Goal: Task Accomplishment & Management: Use online tool/utility

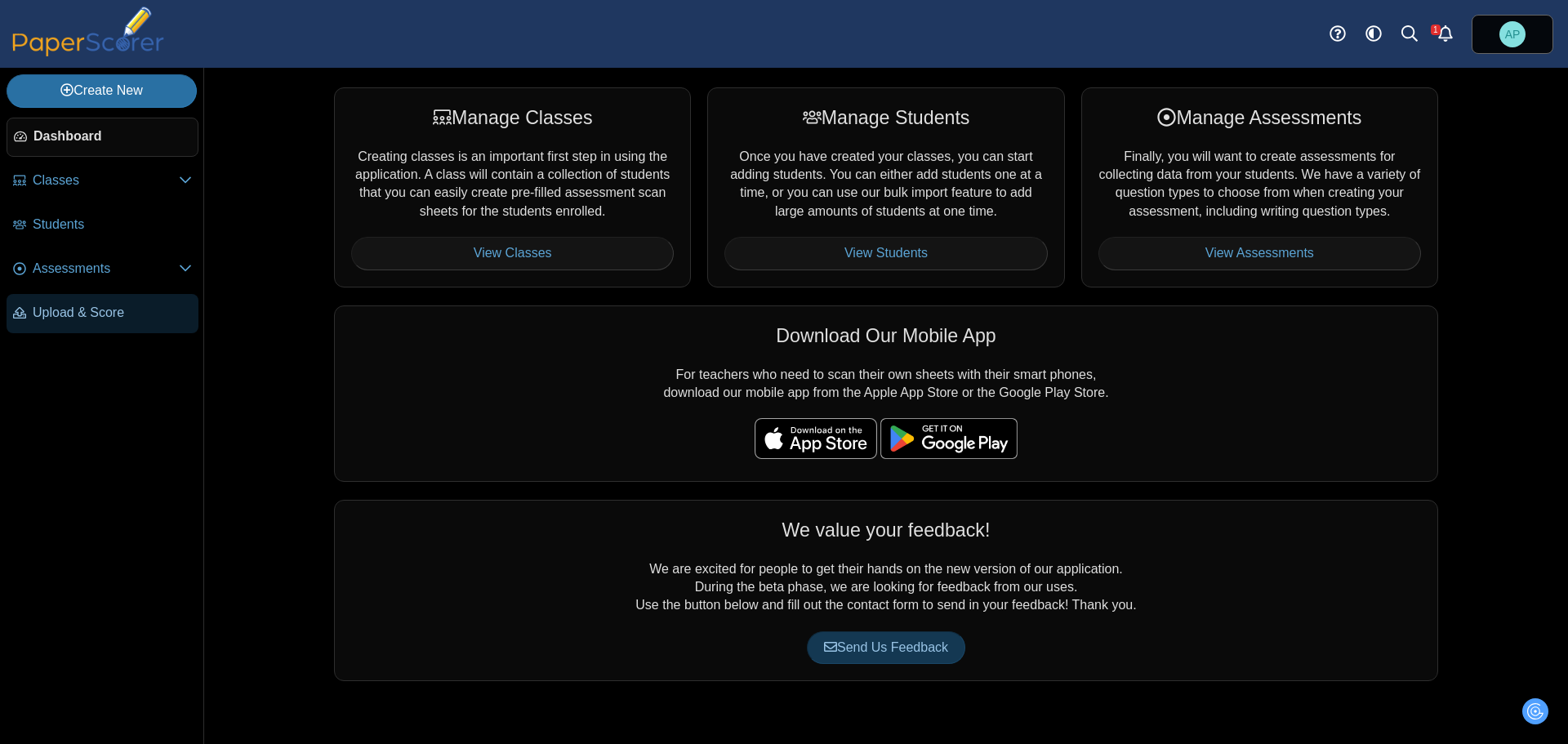
click at [106, 314] on span "Upload & Score" at bounding box center [112, 313] width 160 height 18
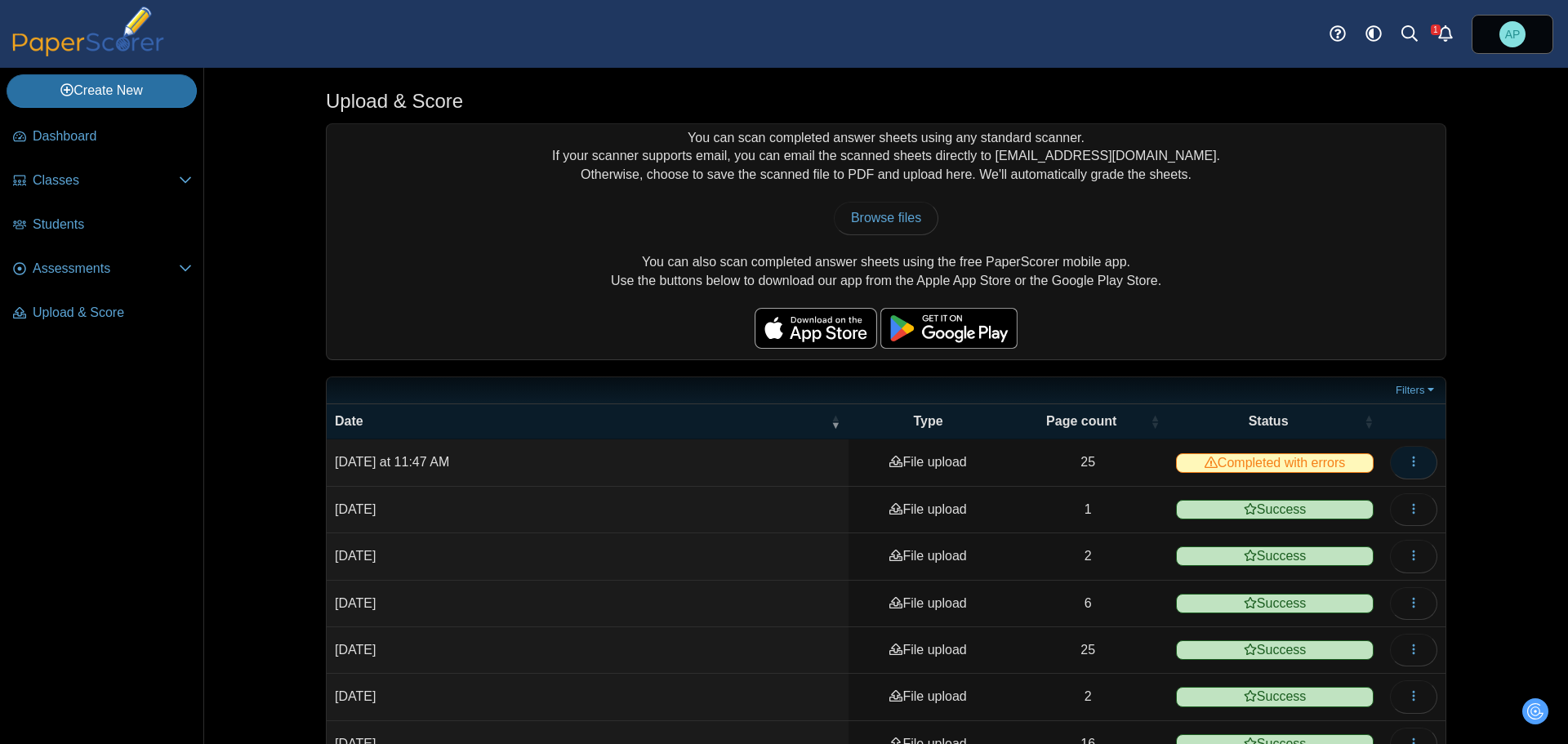
click at [1408, 461] on icon "button" at bounding box center [1414, 462] width 13 height 13
click at [1370, 502] on link "View scanned pages" at bounding box center [1332, 498] width 196 height 25
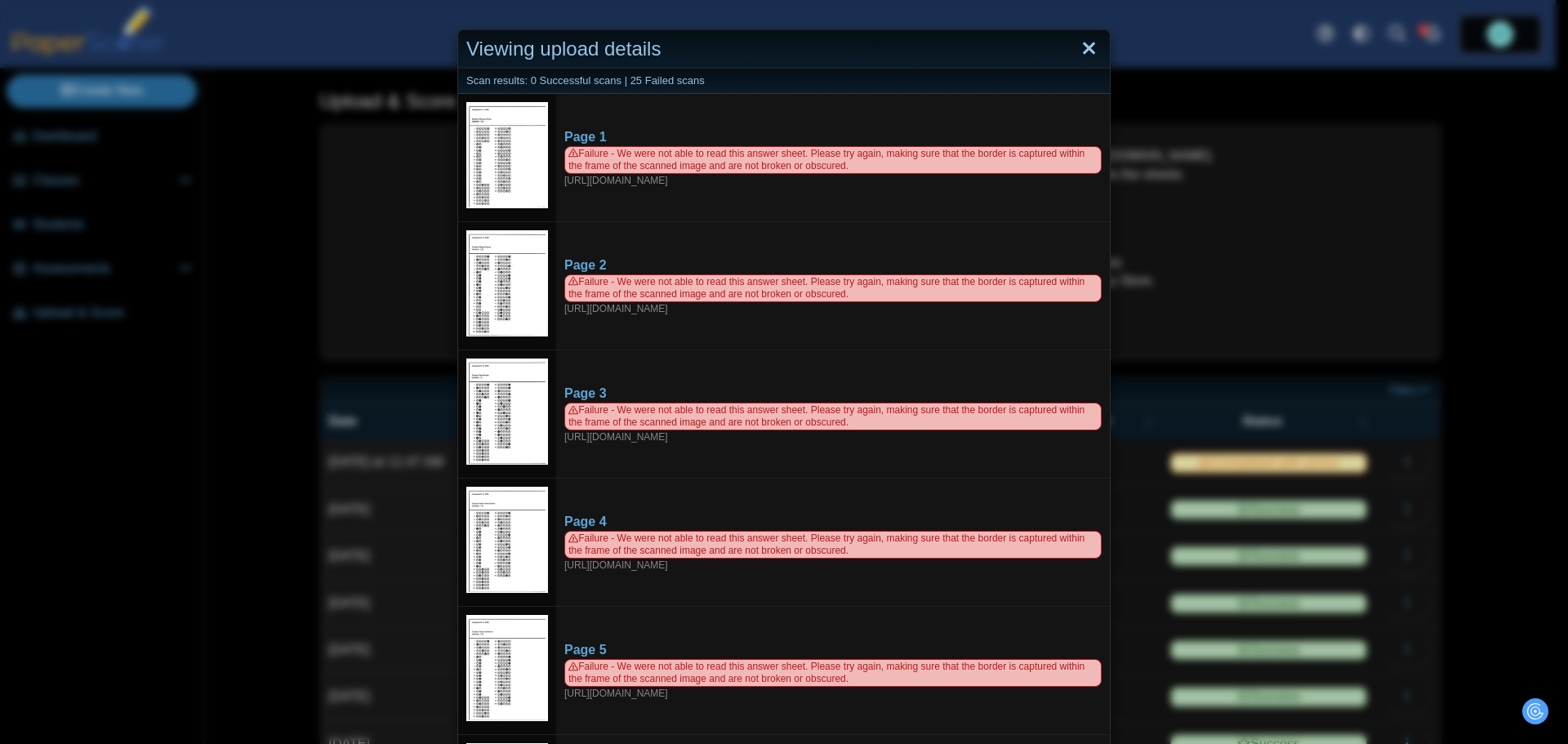
click at [1081, 45] on link "Close" at bounding box center [1089, 48] width 26 height 28
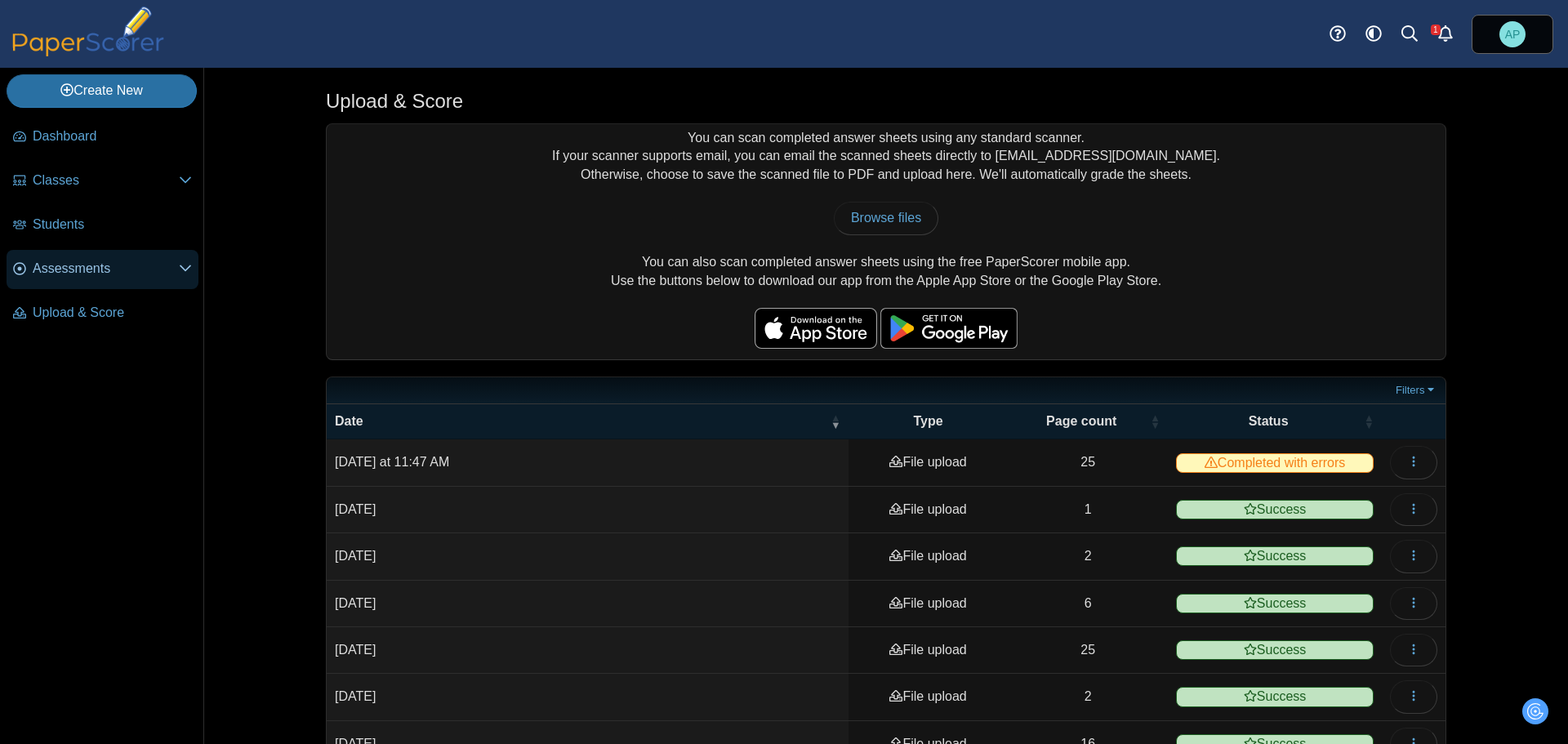
click at [61, 278] on link "Assessments" at bounding box center [103, 269] width 192 height 39
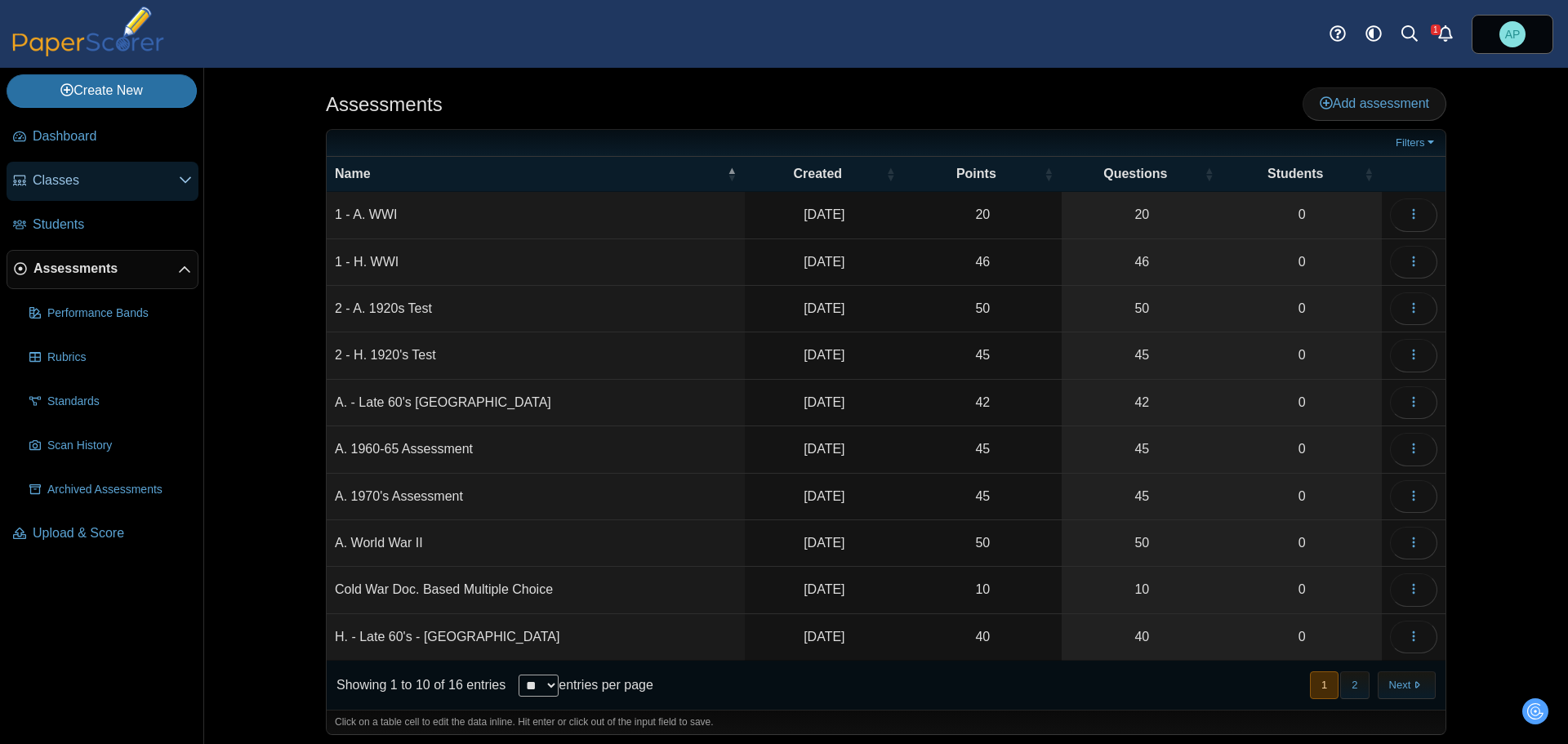
click at [84, 165] on link "Classes" at bounding box center [103, 181] width 192 height 39
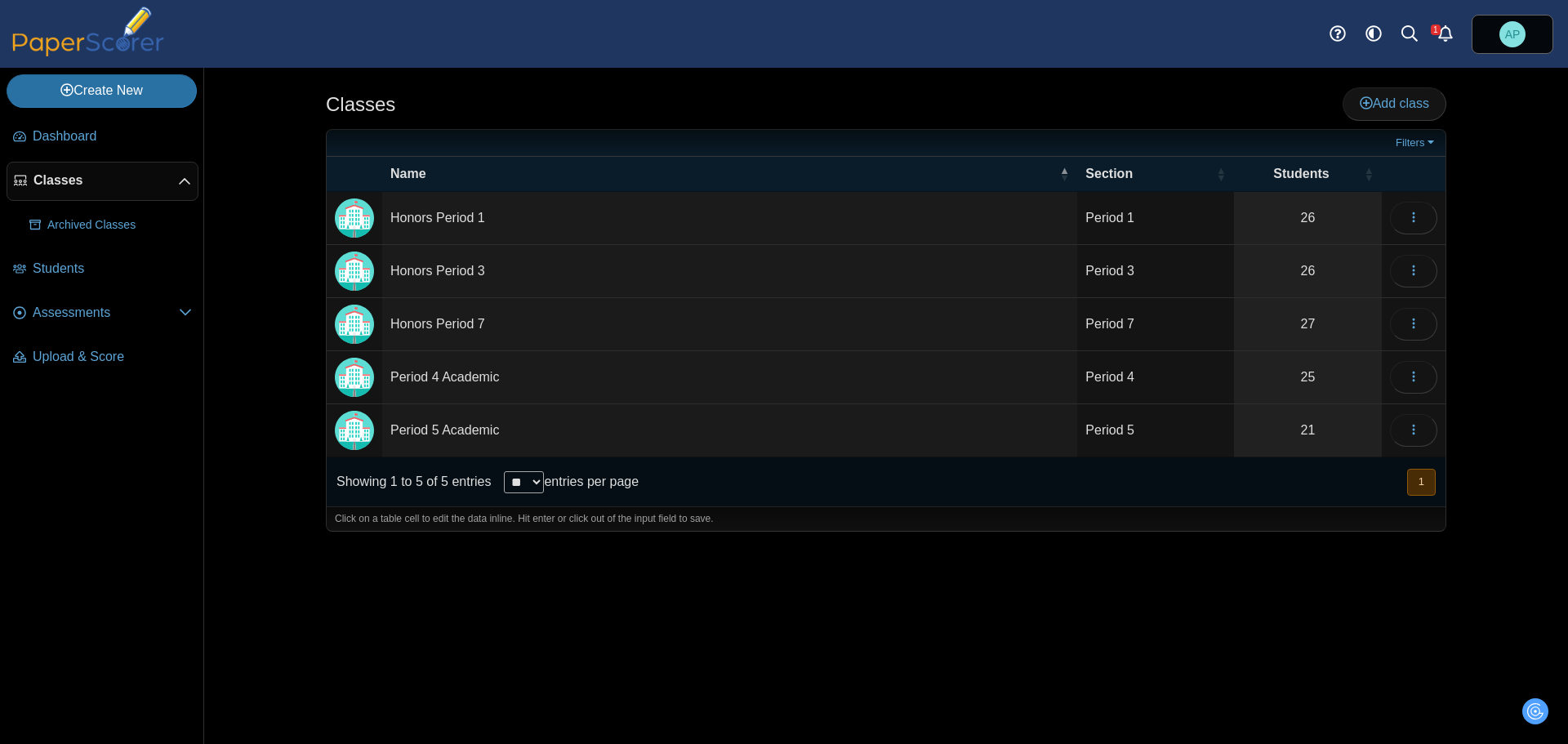
click at [471, 317] on td "Honors Period 7" at bounding box center [729, 325] width 695 height 53
click at [1403, 321] on button "button" at bounding box center [1414, 324] width 48 height 32
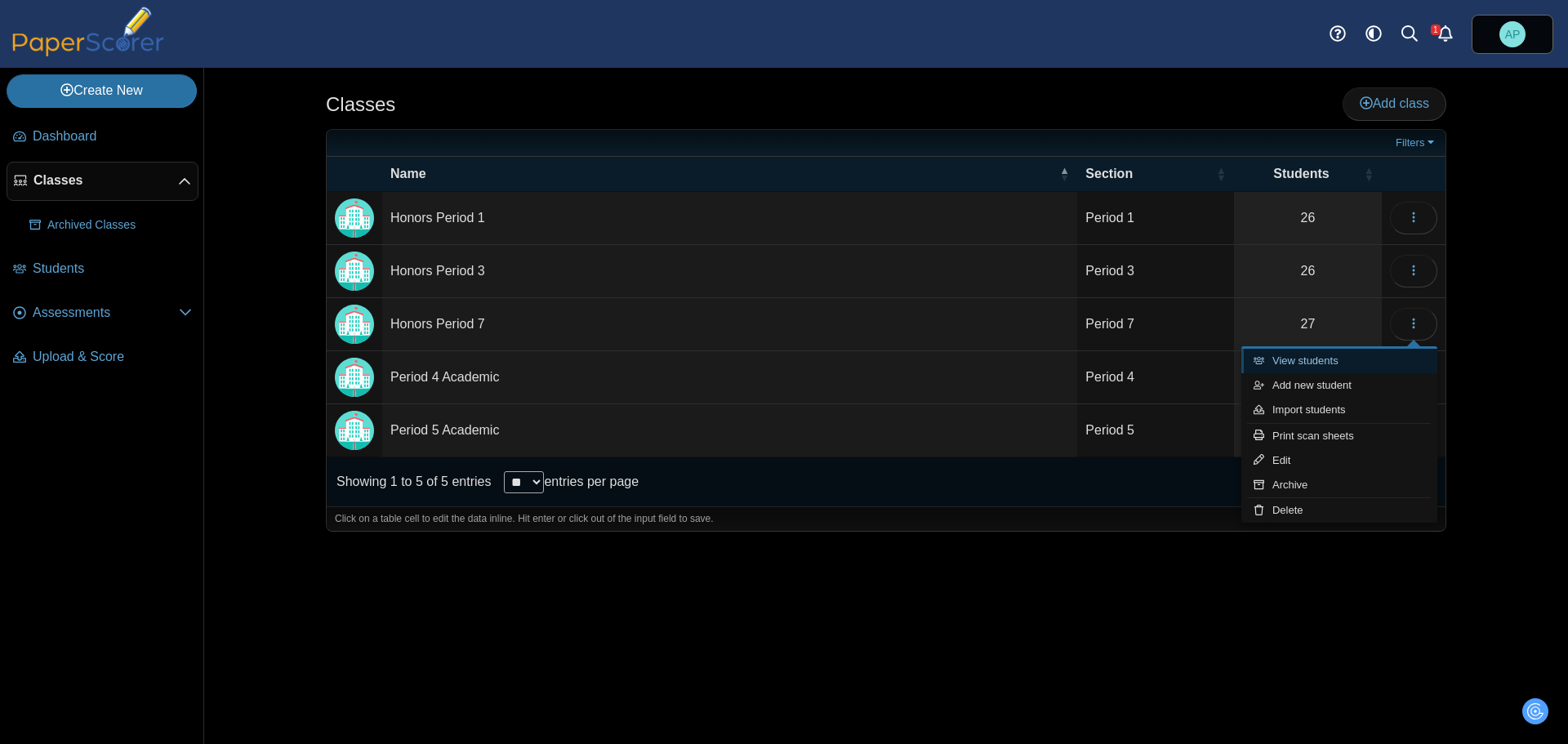
click at [1324, 358] on link "View students" at bounding box center [1339, 361] width 196 height 25
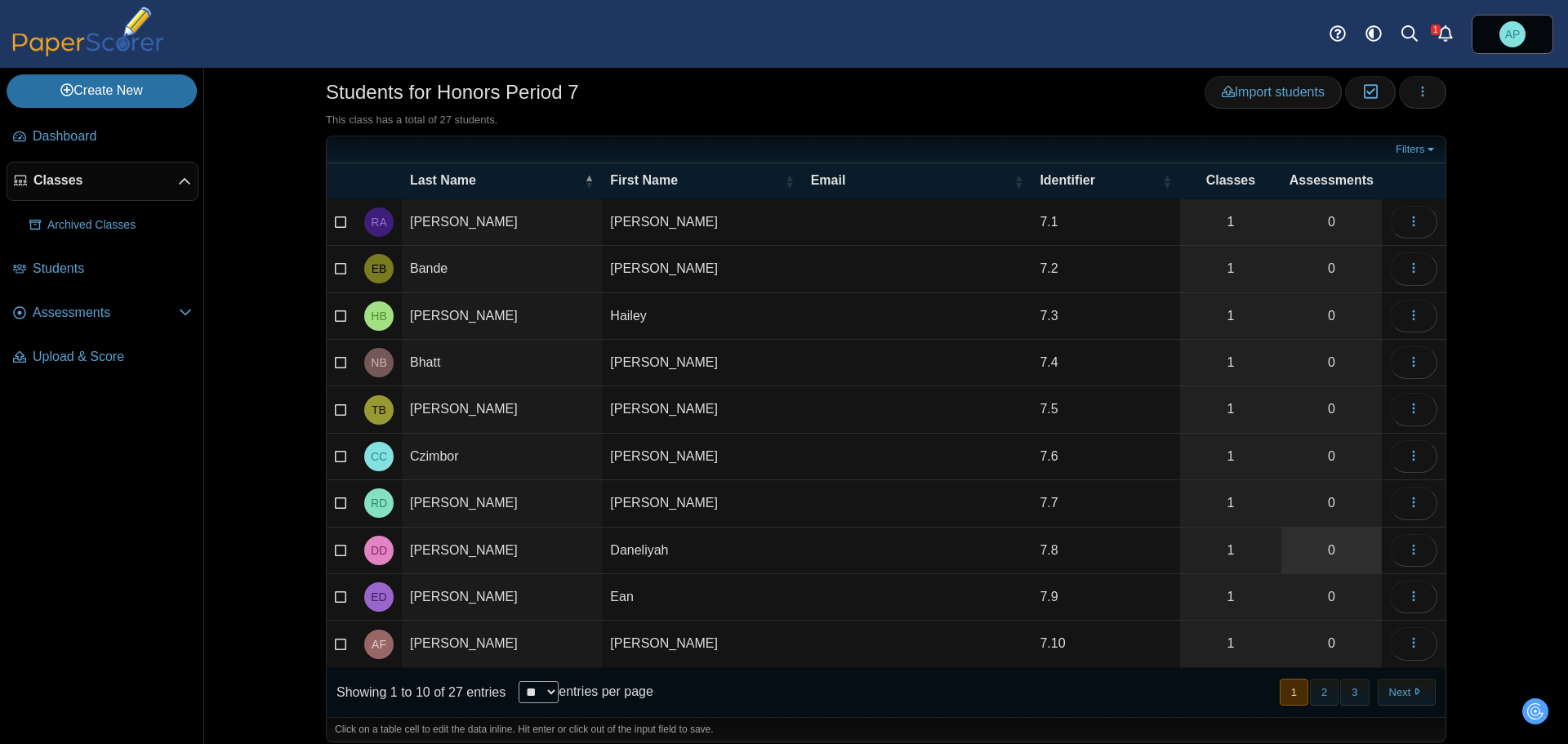
scroll to position [45, 0]
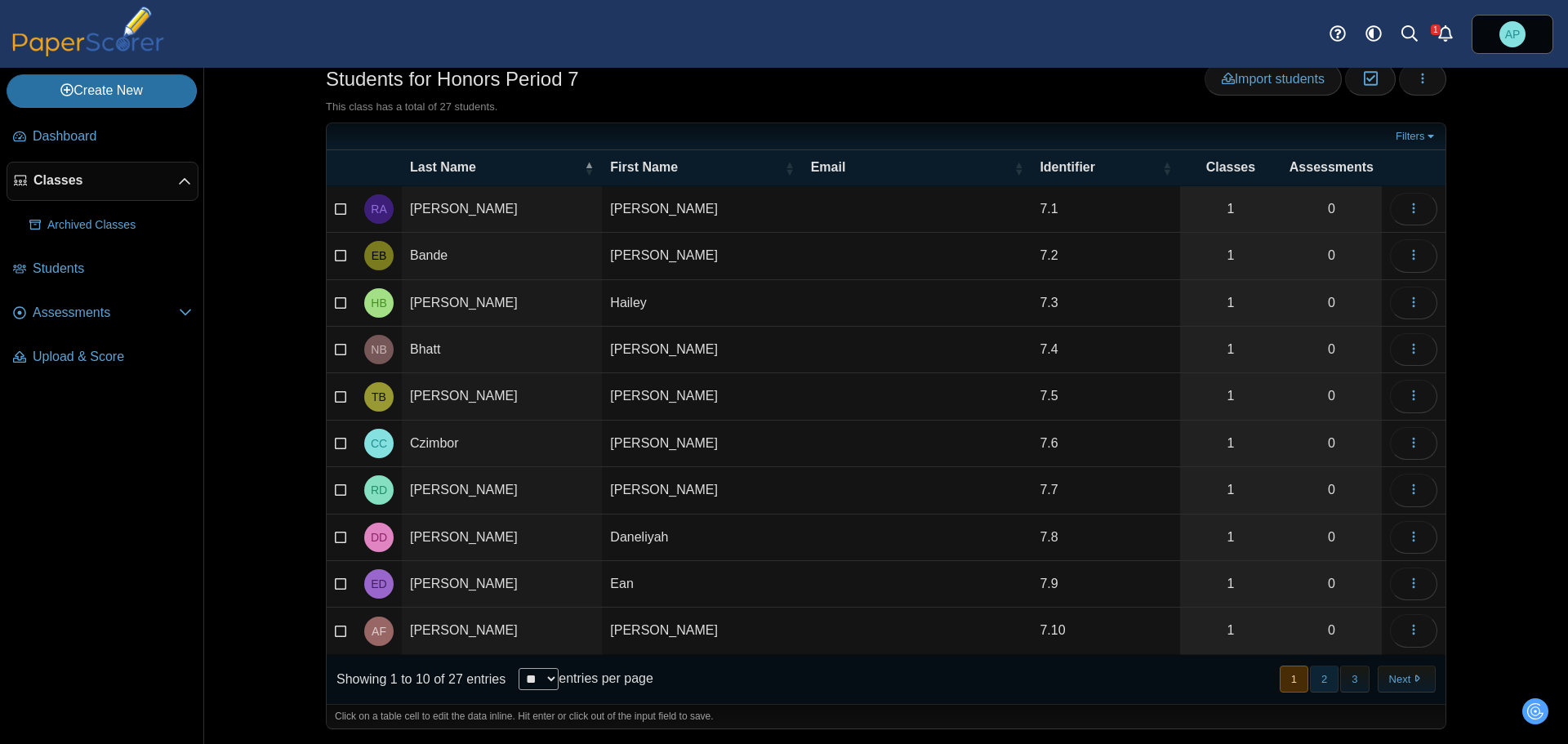
click at [1315, 686] on button "2" at bounding box center [1324, 678] width 29 height 27
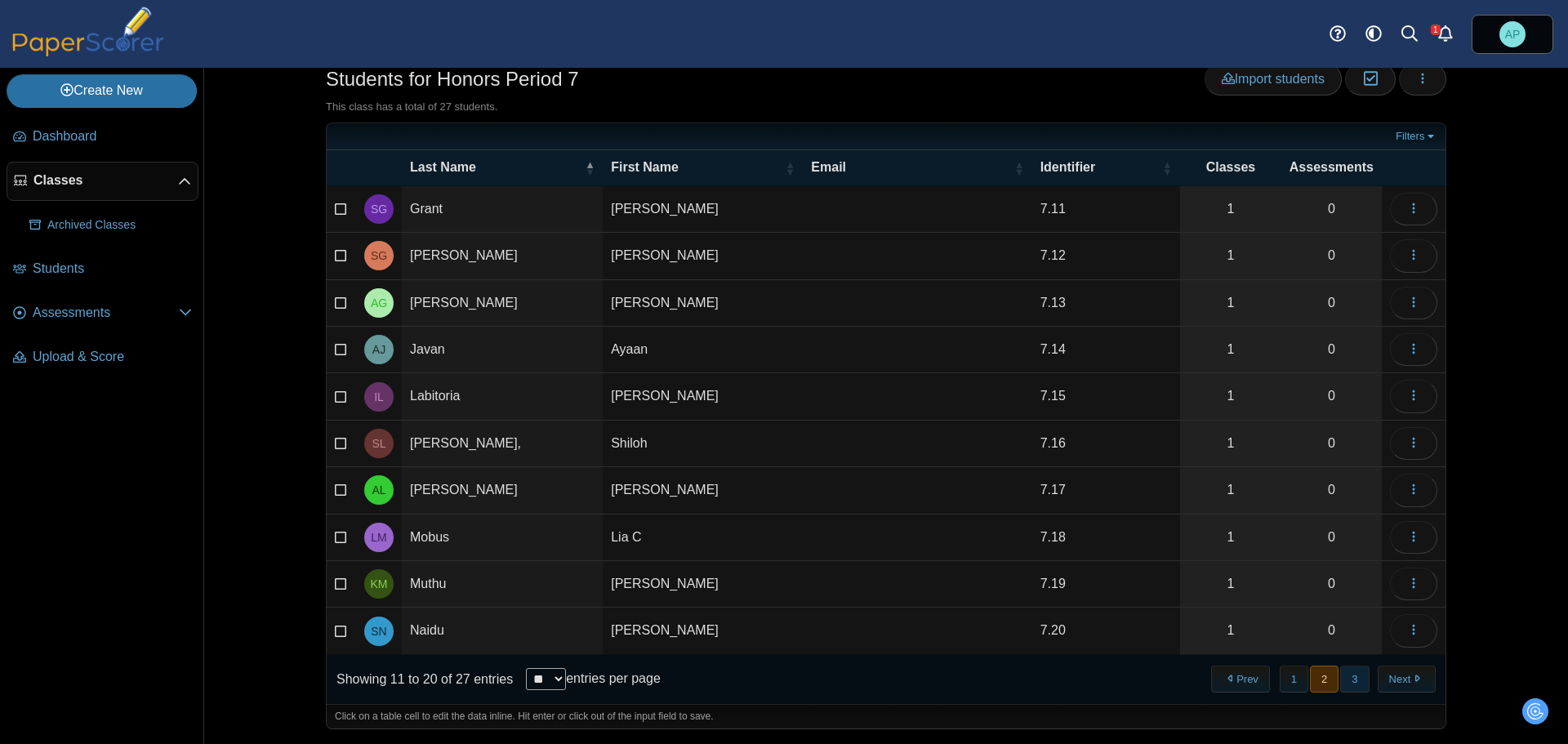
click at [1347, 684] on button "3" at bounding box center [1354, 678] width 29 height 27
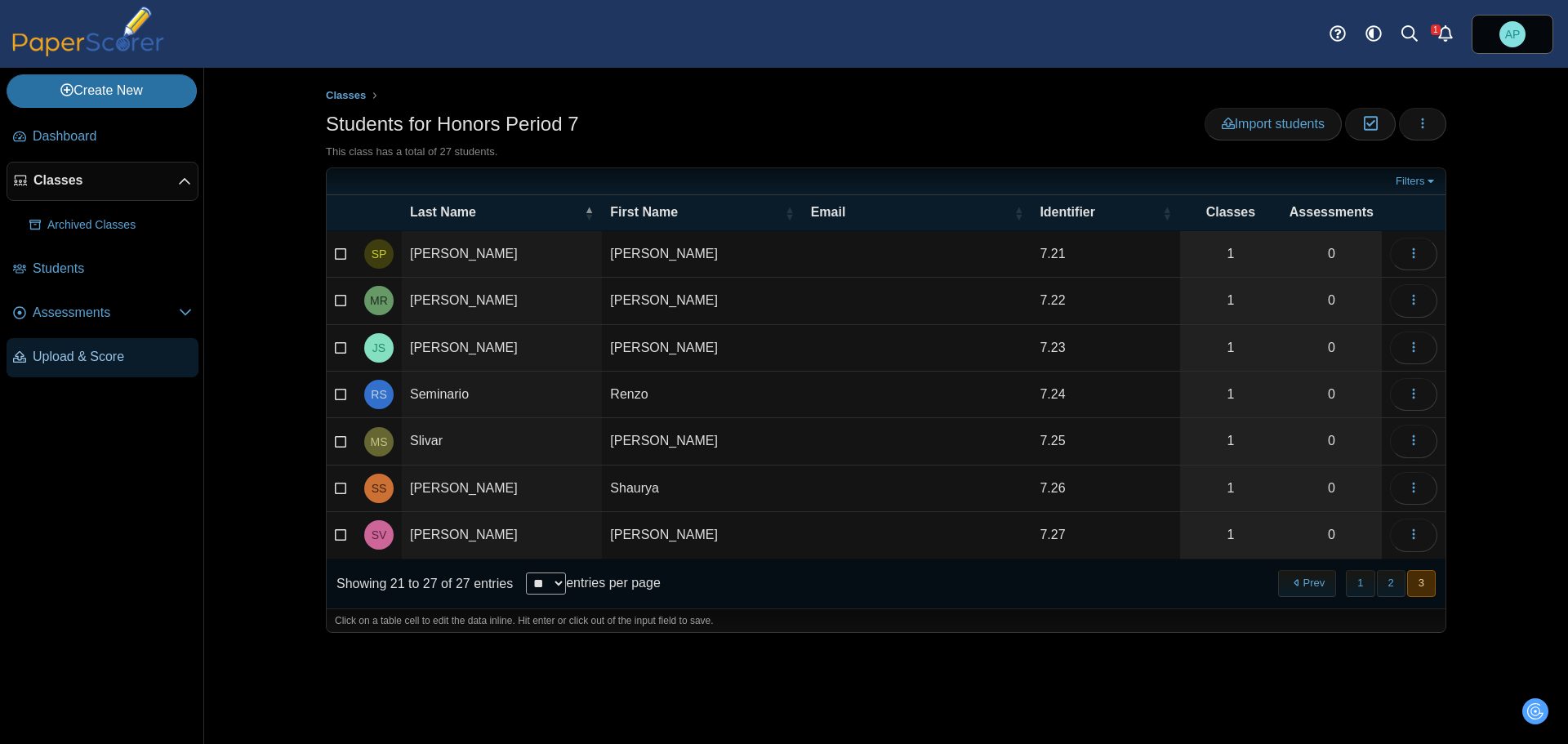
click at [97, 355] on span "Upload & Score" at bounding box center [112, 356] width 160 height 18
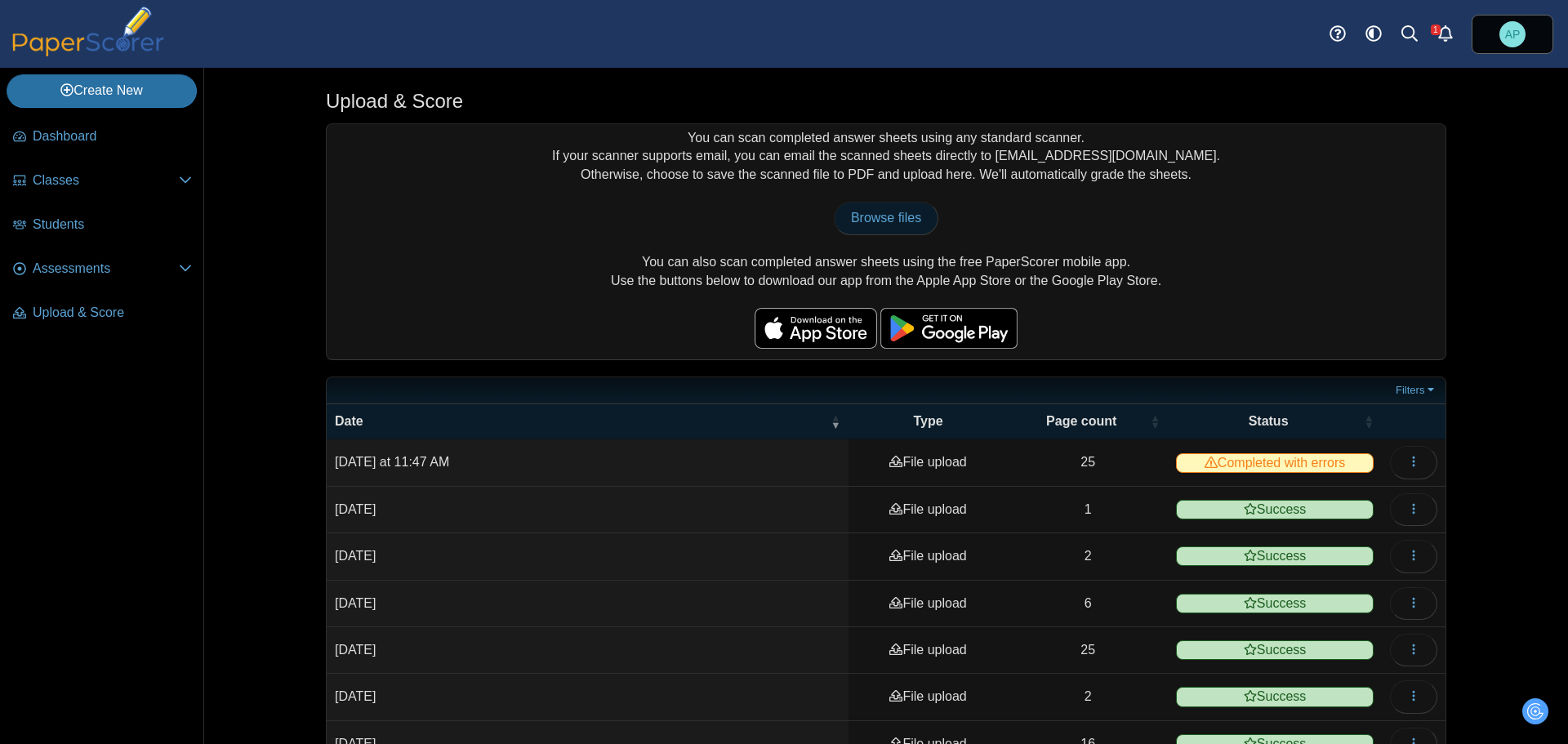
click at [871, 211] on span "Browse files" at bounding box center [886, 218] width 70 height 14
type input "**********"
click at [1422, 464] on button "button" at bounding box center [1414, 462] width 48 height 32
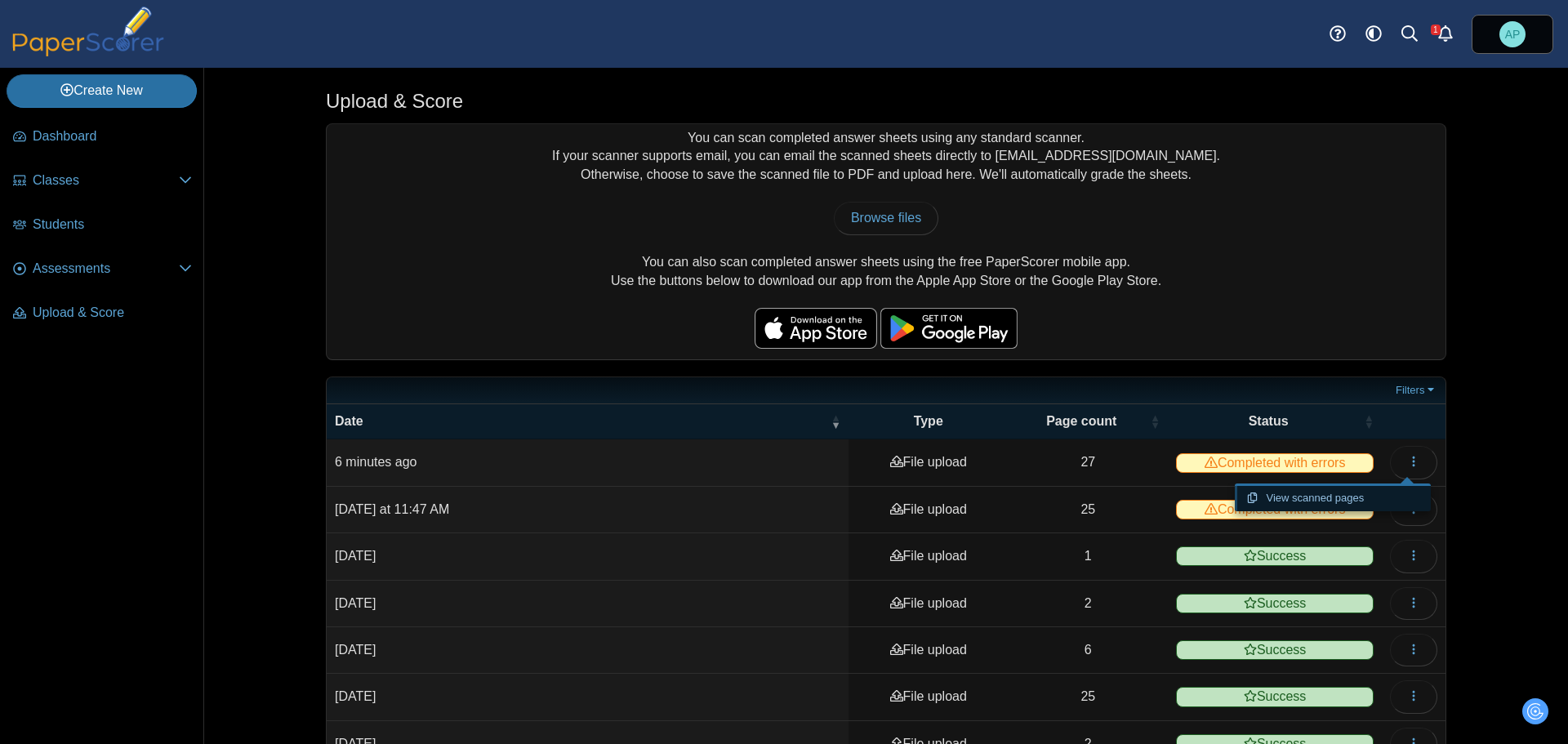
click at [1329, 499] on link "View scanned pages" at bounding box center [1332, 498] width 196 height 25
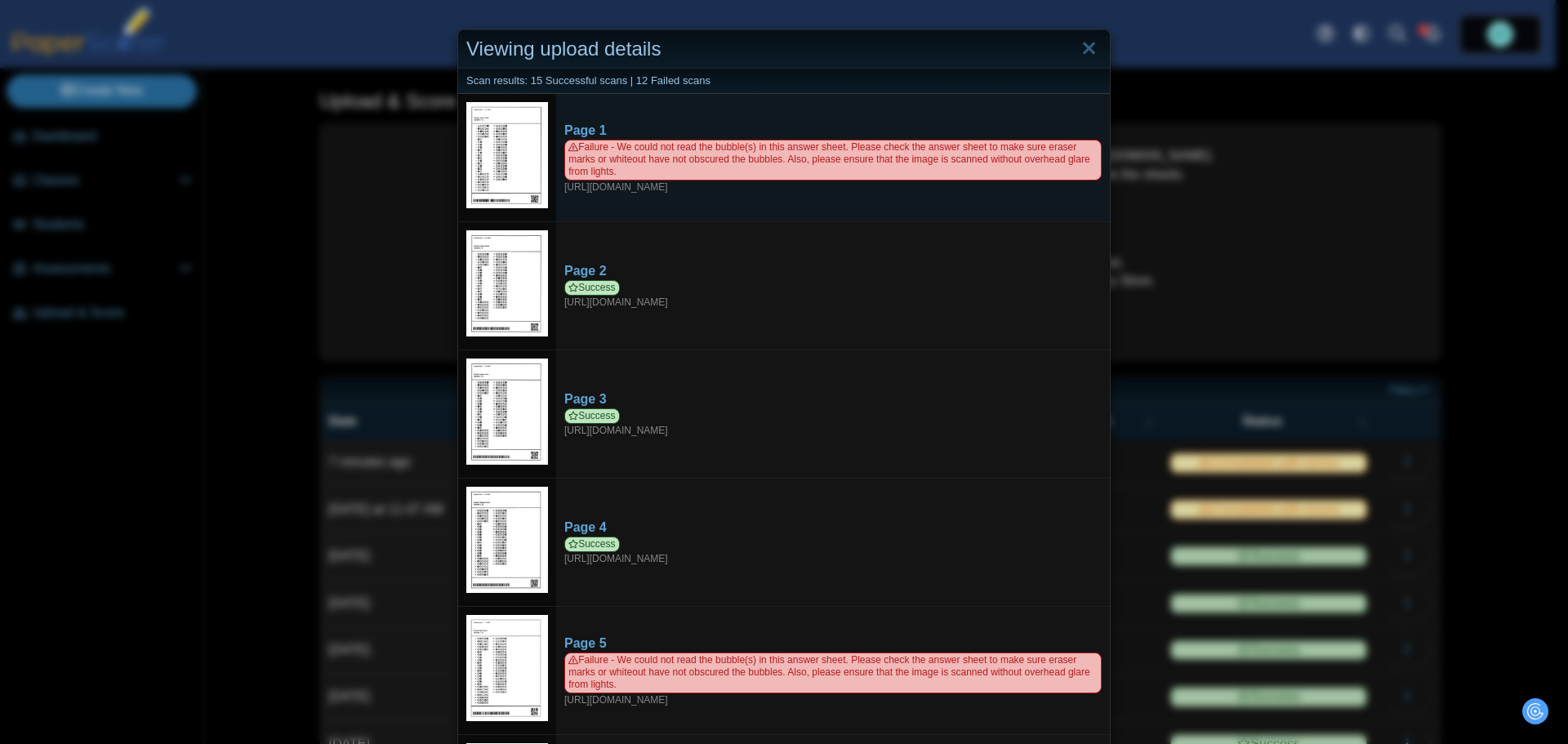
click at [491, 156] on img at bounding box center [507, 154] width 82 height 105
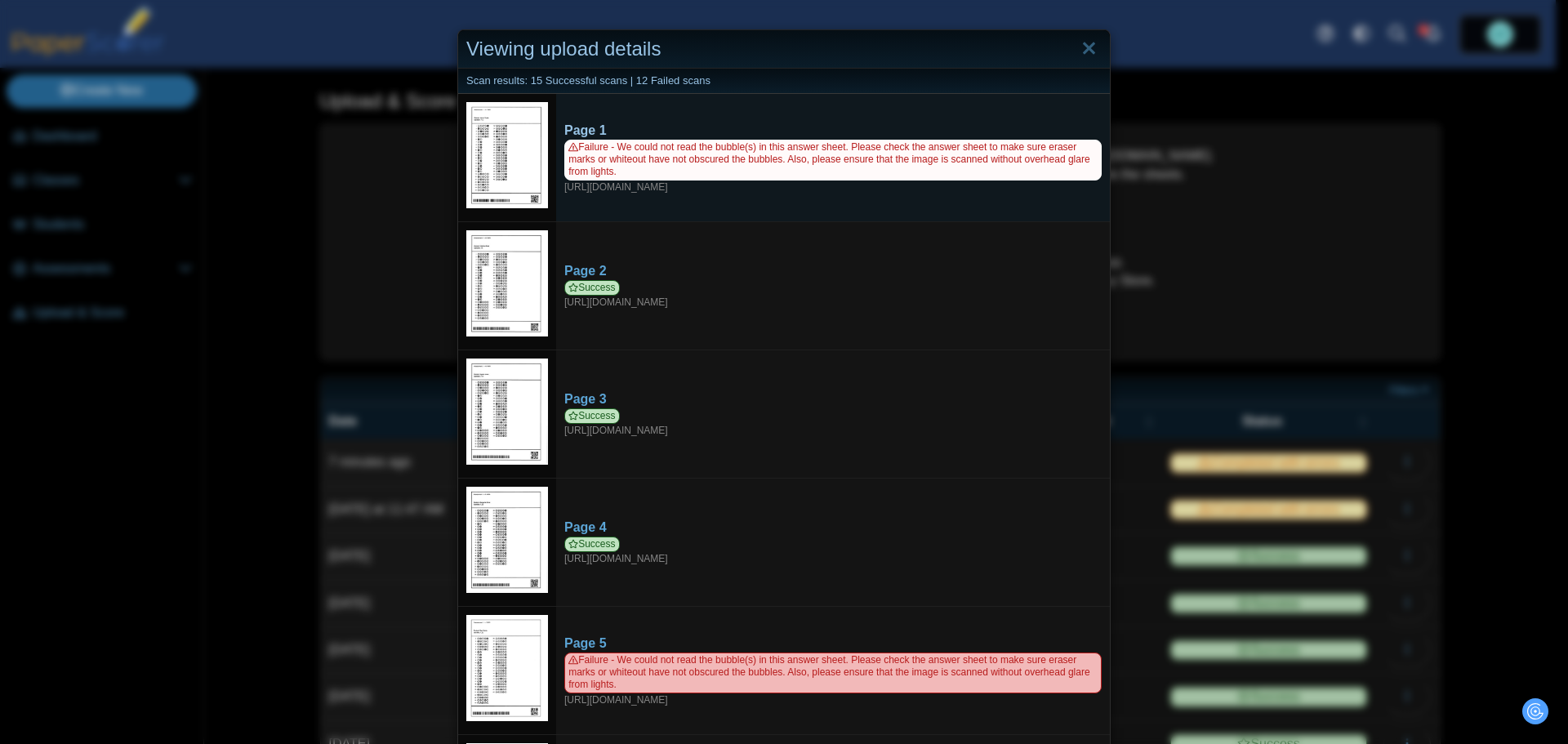
click at [633, 150] on span "Failure - We could not read the bubble(s) in this answer sheet. Please check th…" at bounding box center [832, 160] width 537 height 40
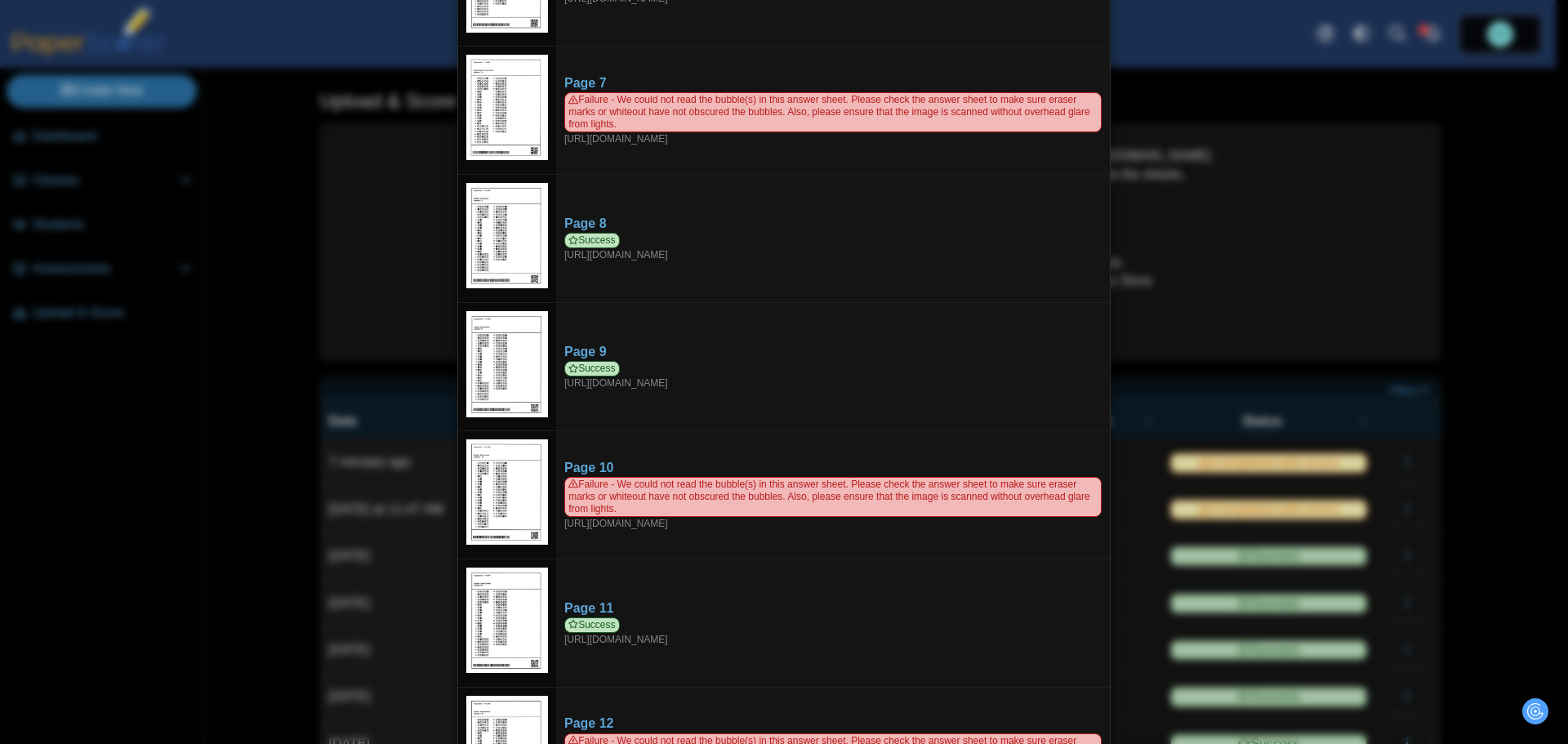
scroll to position [1307, 0]
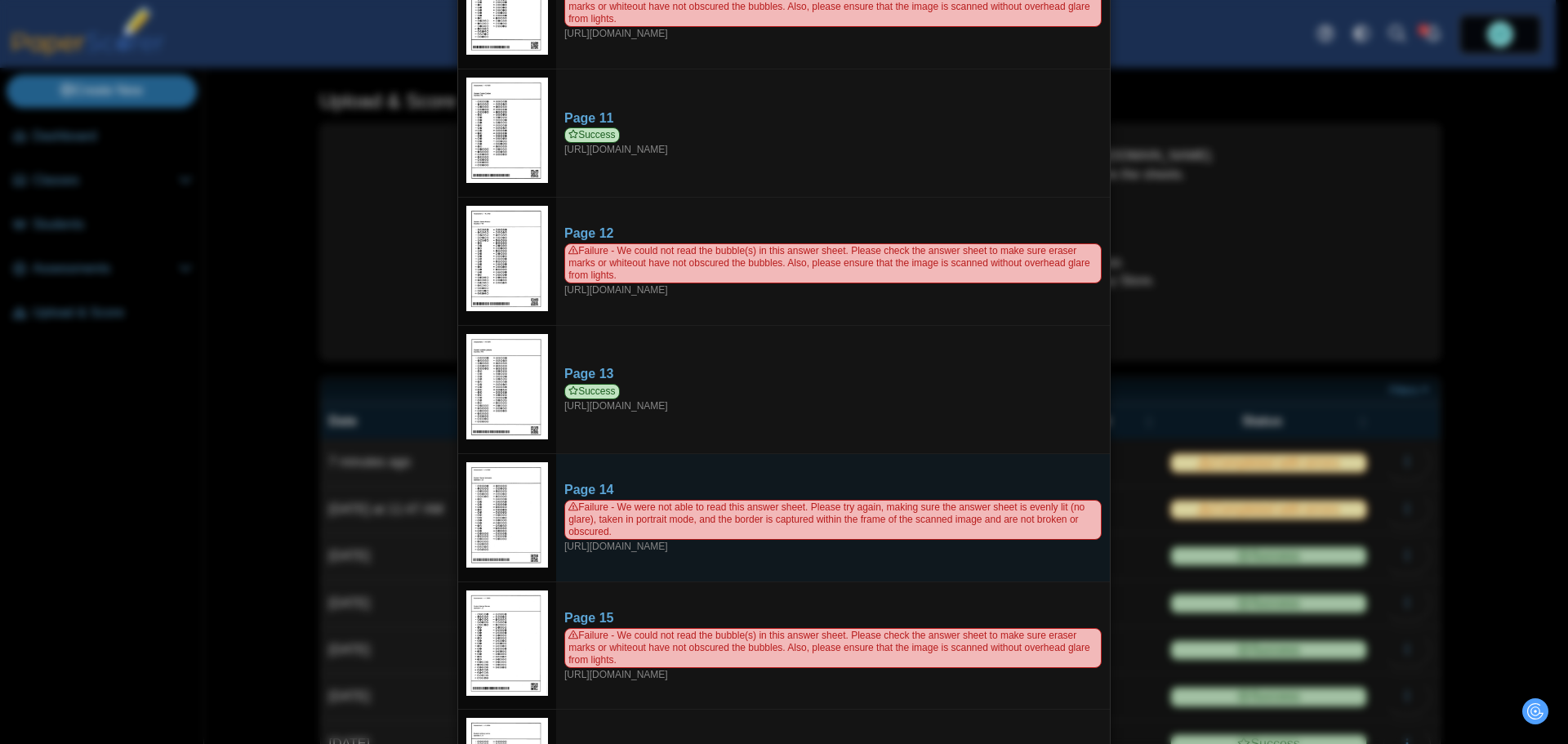
click at [507, 495] on img at bounding box center [507, 515] width 82 height 106
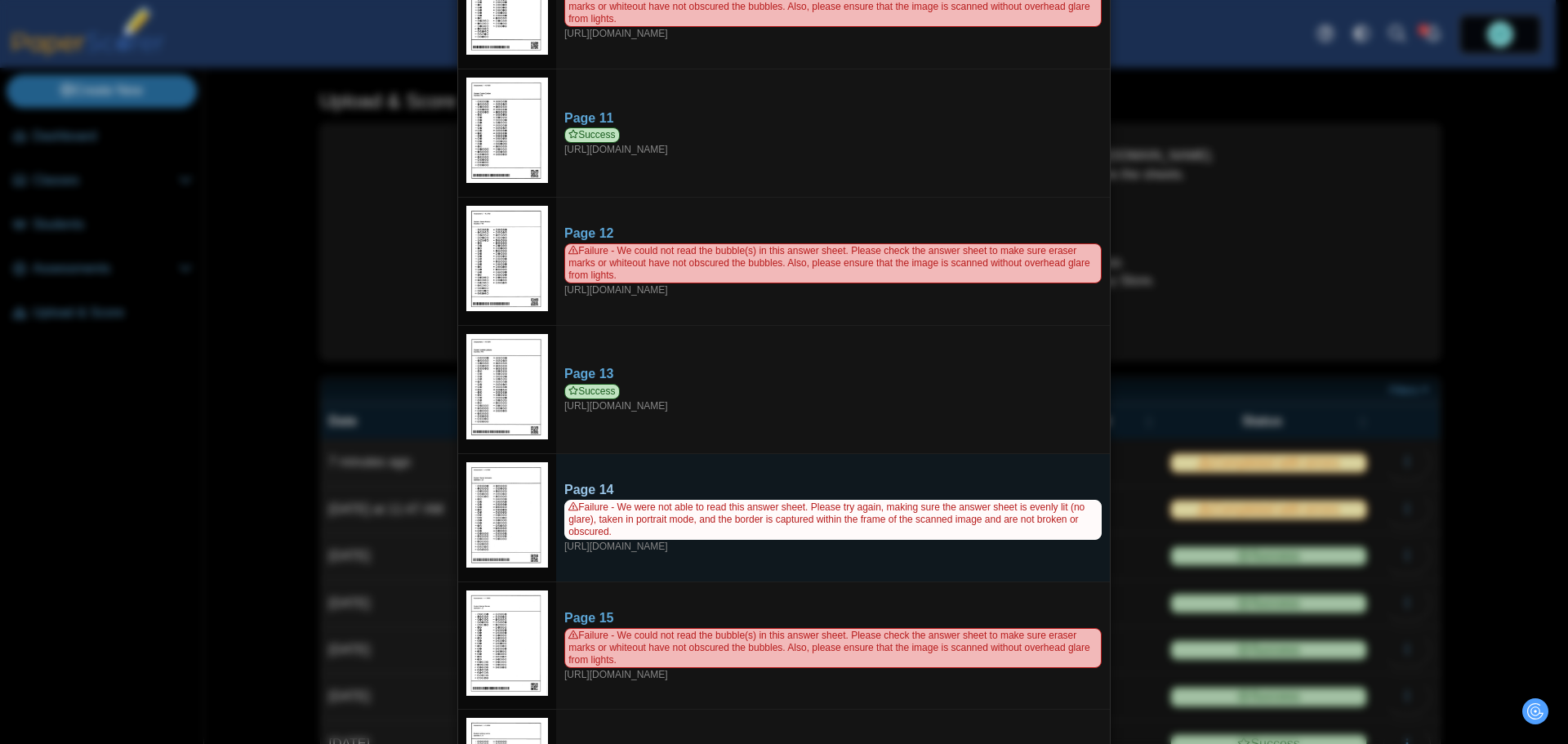
click at [601, 500] on span "Failure - We were not able to read this answer sheet. Please try again, making …" at bounding box center [832, 520] width 537 height 40
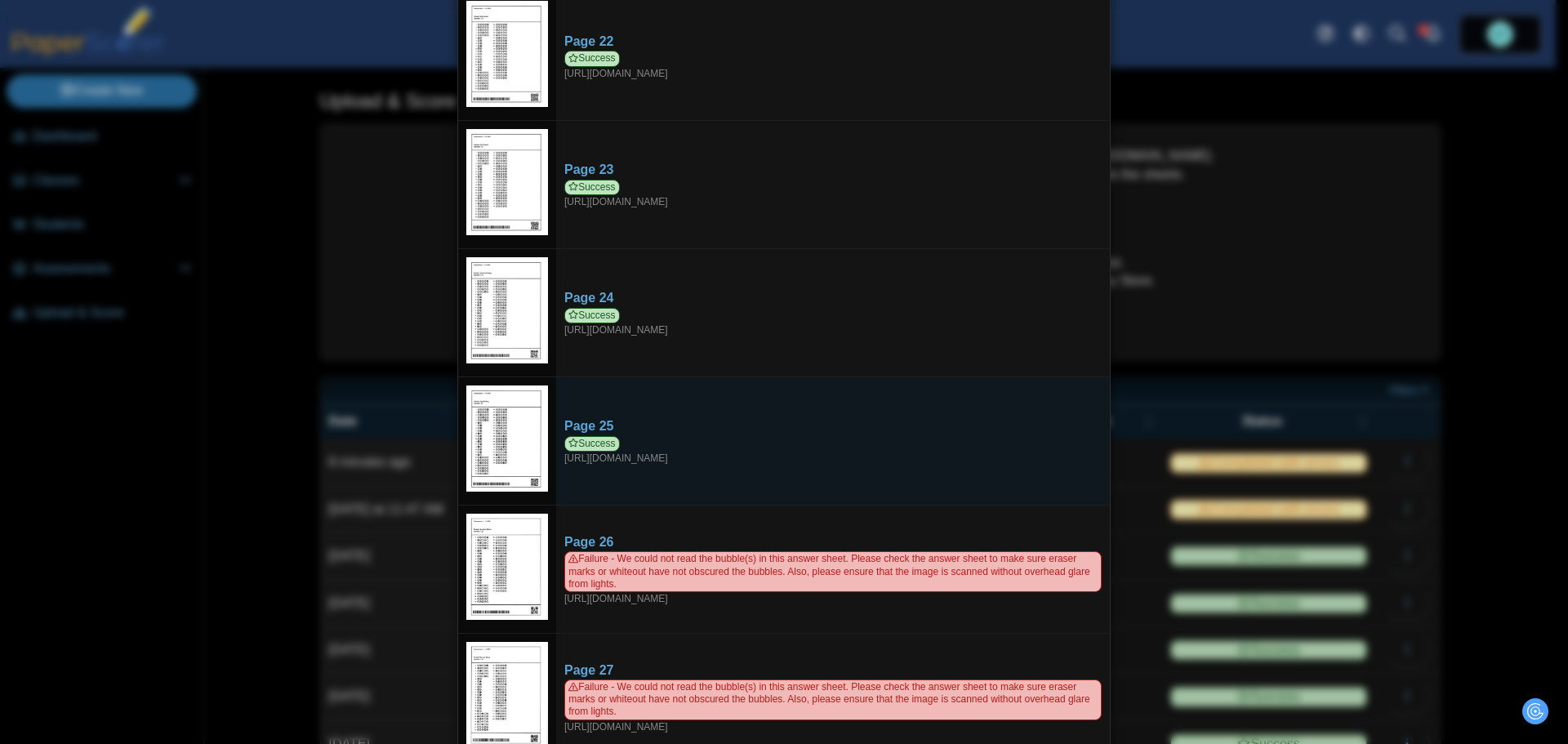
scroll to position [2796, 0]
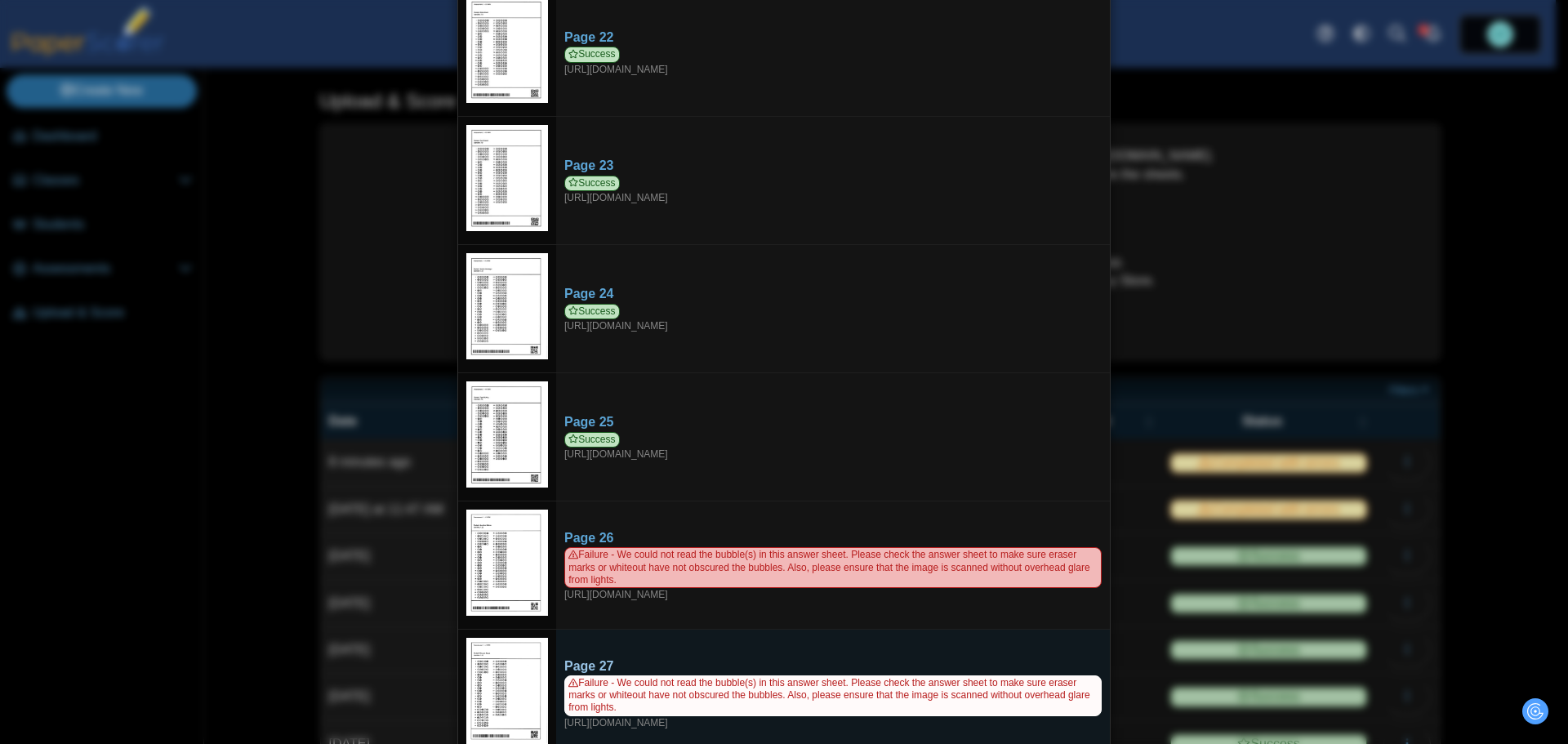
click at [787, 678] on span "Failure - We could not read the bubble(s) in this answer sheet. Please check th…" at bounding box center [832, 696] width 537 height 40
